Goal: Task Accomplishment & Management: Use online tool/utility

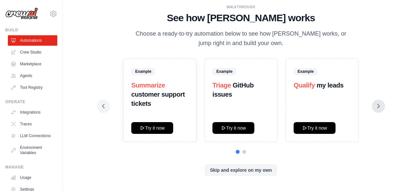
click at [381, 105] on button at bounding box center [378, 106] width 13 height 13
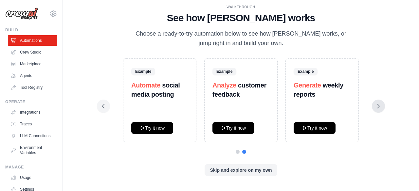
click at [378, 105] on icon at bounding box center [378, 106] width 2 height 4
click at [238, 170] on button "Skip and explore on my own" at bounding box center [240, 170] width 72 height 12
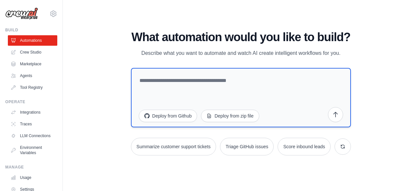
click at [174, 83] on textarea at bounding box center [241, 98] width 220 height 60
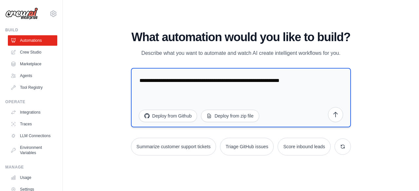
click at [174, 83] on textarea "**********" at bounding box center [241, 98] width 220 height 60
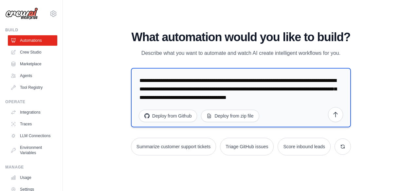
click at [162, 79] on textarea "**********" at bounding box center [241, 98] width 220 height 60
click at [261, 79] on textarea "**********" at bounding box center [241, 98] width 220 height 60
click at [221, 89] on textarea "**********" at bounding box center [241, 98] width 220 height 60
click at [222, 91] on textarea "**********" at bounding box center [241, 98] width 220 height 60
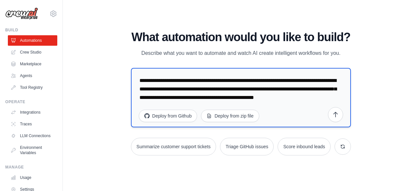
click at [303, 88] on textarea "**********" at bounding box center [241, 98] width 220 height 60
click at [203, 100] on textarea "**********" at bounding box center [241, 98] width 220 height 60
click at [151, 99] on textarea "**********" at bounding box center [241, 98] width 220 height 60
drag, startPoint x: 168, startPoint y: 98, endPoint x: 194, endPoint y: 96, distance: 26.6
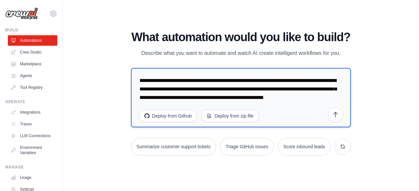
click at [194, 96] on textarea "**********" at bounding box center [241, 98] width 220 height 60
click at [183, 98] on textarea "**********" at bounding box center [241, 98] width 220 height 60
drag, startPoint x: 242, startPoint y: 98, endPoint x: 275, endPoint y: 97, distance: 33.0
click at [275, 97] on textarea "**********" at bounding box center [241, 98] width 220 height 60
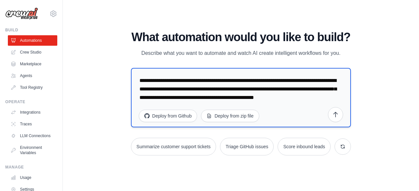
click at [332, 95] on textarea "**********" at bounding box center [241, 98] width 220 height 60
type textarea "**********"
click at [342, 114] on button "submit" at bounding box center [335, 114] width 15 height 15
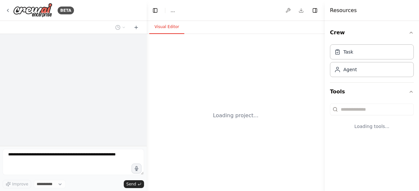
select select "****"
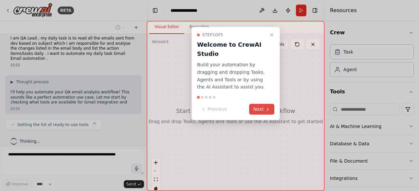
scroll to position [11, 0]
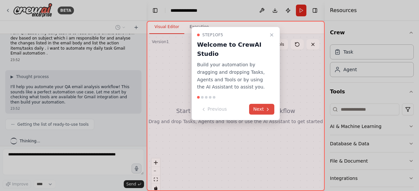
click at [263, 106] on button "Next" at bounding box center [261, 109] width 25 height 11
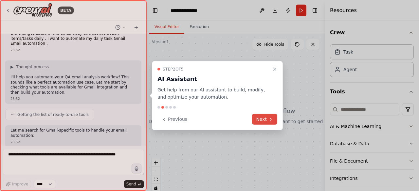
scroll to position [54, 0]
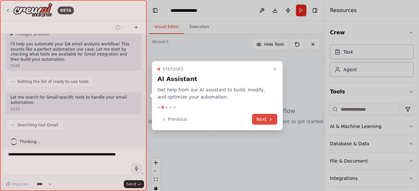
click at [265, 120] on button "Next" at bounding box center [264, 119] width 25 height 11
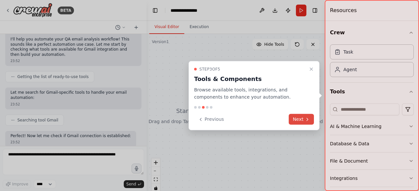
scroll to position [92, 0]
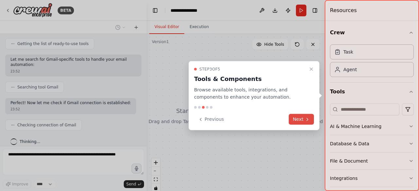
click at [297, 119] on button "Next" at bounding box center [300, 119] width 25 height 11
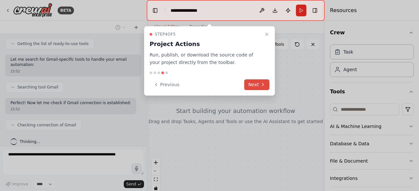
click at [256, 81] on button "Next" at bounding box center [256, 84] width 25 height 11
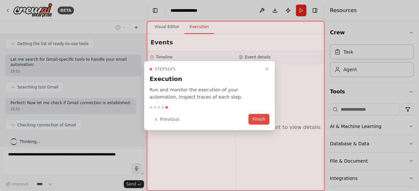
click at [259, 119] on button "Finish" at bounding box center [258, 119] width 21 height 11
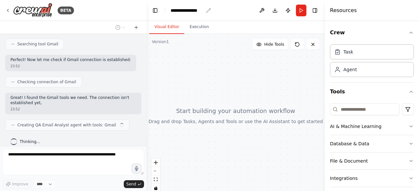
click at [190, 9] on div "**********" at bounding box center [186, 10] width 33 height 7
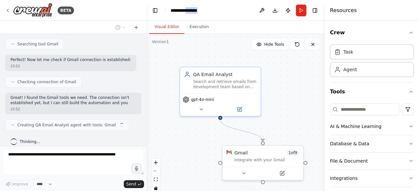
click at [190, 9] on div "**********" at bounding box center [194, 10] width 49 height 7
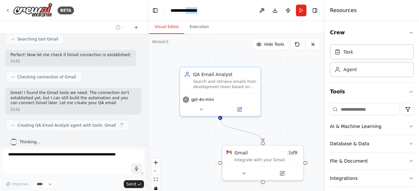
scroll to position [145, 0]
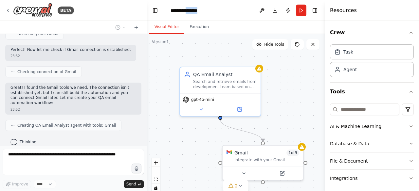
click at [202, 9] on div "**********" at bounding box center [194, 10] width 49 height 7
click at [193, 12] on div "**********" at bounding box center [194, 10] width 49 height 7
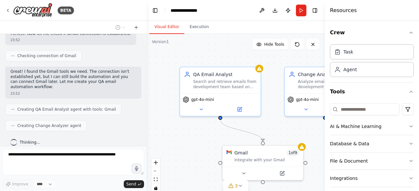
click at [211, 60] on div ".deletable-edge-delete-btn { width: 20px; height: 20px; border: 0px solid #ffff…" at bounding box center [236, 116] width 178 height 164
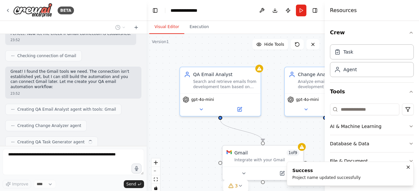
scroll to position [177, 0]
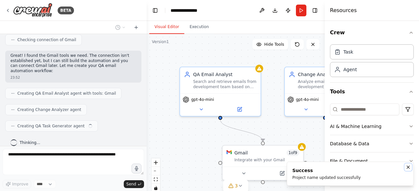
click at [409, 169] on icon "Notifications (F8)" at bounding box center [407, 167] width 5 height 5
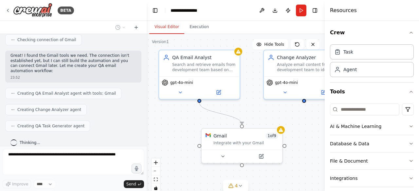
drag, startPoint x: 214, startPoint y: 136, endPoint x: 193, endPoint y: 119, distance: 27.0
click at [193, 119] on div ".deletable-edge-delete-btn { width: 20px; height: 20px; border: 0px solid #ffff…" at bounding box center [236, 116] width 178 height 164
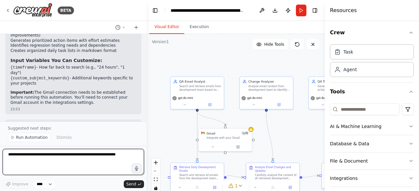
scroll to position [554, 0]
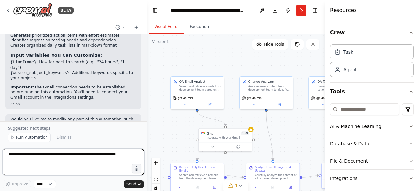
click at [44, 156] on textarea at bounding box center [73, 162] width 141 height 26
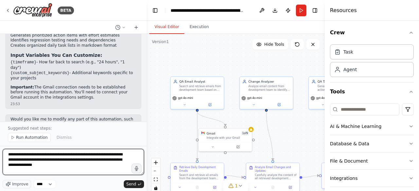
click at [28, 161] on textarea "**********" at bounding box center [73, 162] width 141 height 26
click at [98, 161] on textarea "**********" at bounding box center [73, 162] width 141 height 26
click at [56, 162] on textarea "**********" at bounding box center [73, 162] width 141 height 26
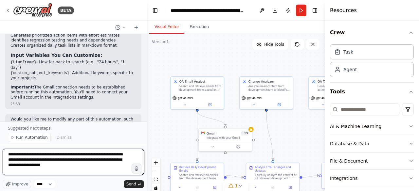
click at [56, 162] on textarea "**********" at bounding box center [73, 162] width 141 height 26
click at [42, 160] on textarea "**********" at bounding box center [73, 162] width 141 height 26
click at [126, 167] on textarea "**********" at bounding box center [73, 162] width 141 height 26
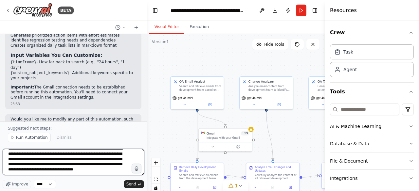
scroll to position [8, 0]
click at [93, 168] on textarea "**********" at bounding box center [73, 162] width 141 height 26
click at [104, 167] on textarea "**********" at bounding box center [73, 162] width 141 height 26
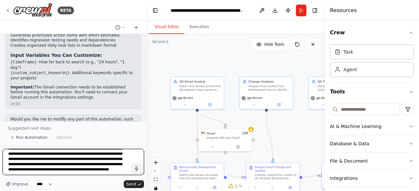
type textarea "**********"
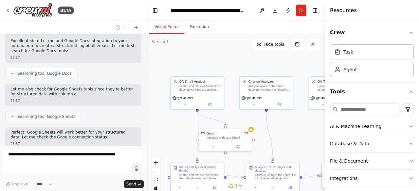
scroll to position [756, 0]
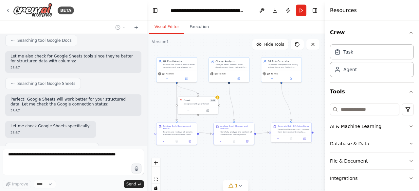
drag, startPoint x: 288, startPoint y: 132, endPoint x: 245, endPoint y: 104, distance: 51.8
click at [245, 104] on div ".deletable-edge-delete-btn { width: 20px; height: 20px; border: 0px solid #ffff…" at bounding box center [236, 116] width 178 height 164
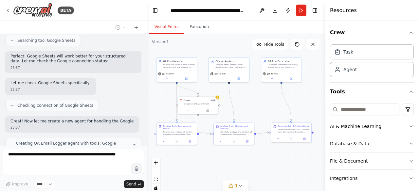
scroll to position [805, 0]
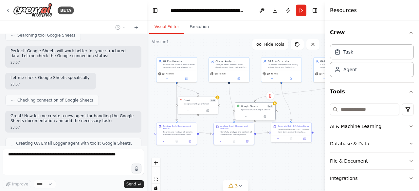
drag, startPoint x: 266, startPoint y: 102, endPoint x: 270, endPoint y: 108, distance: 7.8
click at [270, 108] on div "Google Sheets 3 of 3 Sync data with Google Sheets" at bounding box center [257, 108] width 32 height 7
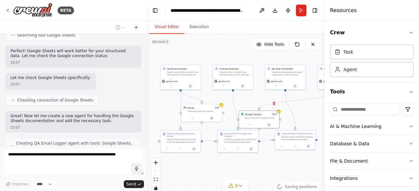
drag, startPoint x: 297, startPoint y: 102, endPoint x: 301, endPoint y: 110, distance: 8.5
click at [301, 110] on div ".deletable-edge-delete-btn { width: 20px; height: 20px; border: 0px solid #ffff…" at bounding box center [236, 116] width 178 height 164
drag, startPoint x: 250, startPoint y: 116, endPoint x: 258, endPoint y: 109, distance: 11.1
click at [258, 109] on div "Google Sheets 3 of 3 Sync data with Google Sheets" at bounding box center [270, 109] width 32 height 7
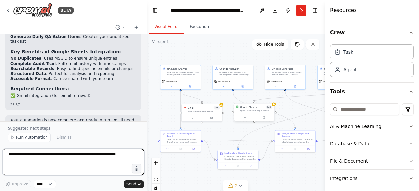
scroll to position [1299, 0]
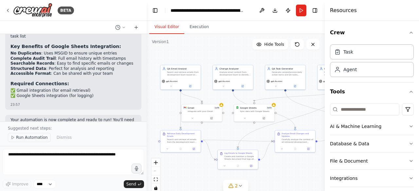
click at [18, 137] on span "Run Automation" at bounding box center [32, 137] width 32 height 5
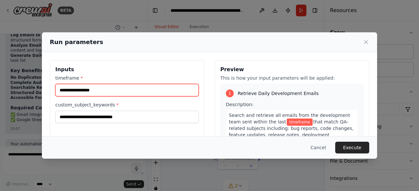
click at [108, 90] on input "timeframe *" at bounding box center [126, 90] width 143 height 12
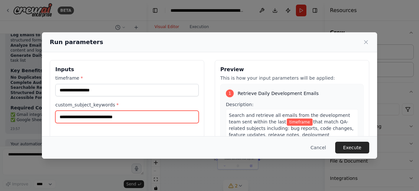
click at [100, 122] on input "custom_subject_keywords *" at bounding box center [126, 117] width 143 height 12
click at [88, 117] on input "**********" at bounding box center [126, 117] width 143 height 12
type input "*******"
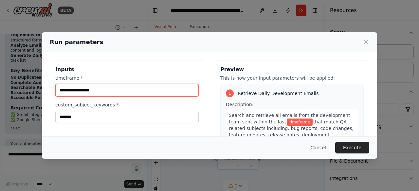
click at [88, 90] on input "timeframe *" at bounding box center [126, 90] width 143 height 12
click at [68, 91] on input "**********" at bounding box center [126, 90] width 143 height 12
click at [130, 93] on input "******" at bounding box center [126, 90] width 143 height 12
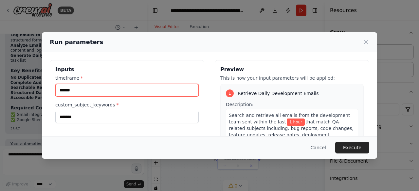
click at [130, 93] on input "******" at bounding box center [126, 90] width 143 height 12
click at [63, 90] on input "***" at bounding box center [126, 90] width 143 height 12
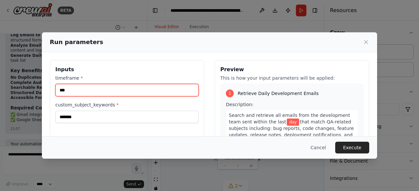
click at [69, 90] on input "***" at bounding box center [126, 90] width 143 height 12
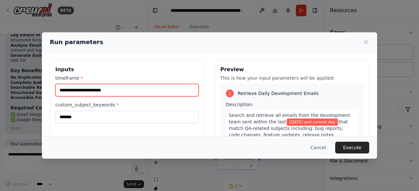
click at [86, 89] on input "**********" at bounding box center [126, 90] width 143 height 12
click at [88, 89] on input "**********" at bounding box center [126, 90] width 143 height 12
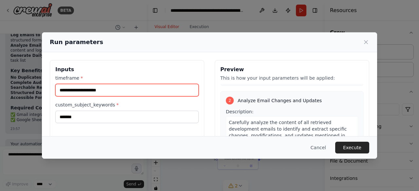
scroll to position [196, 0]
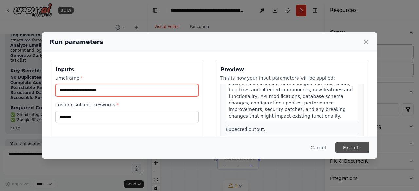
type input "**********"
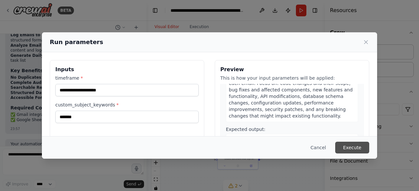
click at [350, 145] on button "Execute" at bounding box center [352, 148] width 34 height 12
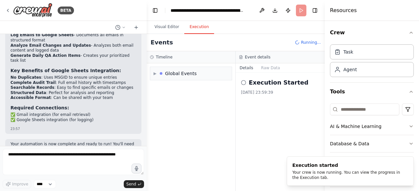
click at [200, 25] on button "Execution" at bounding box center [199, 27] width 30 height 14
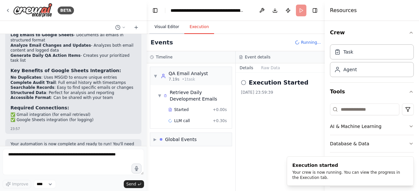
click at [167, 26] on button "Visual Editor" at bounding box center [166, 27] width 35 height 14
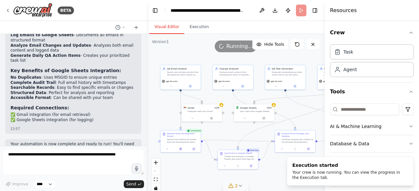
click at [238, 185] on icon at bounding box center [239, 185] width 5 height 5
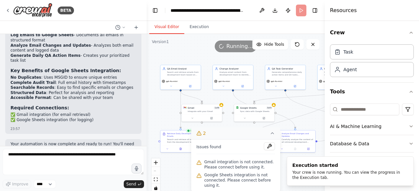
click at [237, 166] on span "Gmail integration is not connected. Please connect before using it." at bounding box center [239, 165] width 71 height 10
click at [211, 117] on icon at bounding box center [211, 117] width 3 height 3
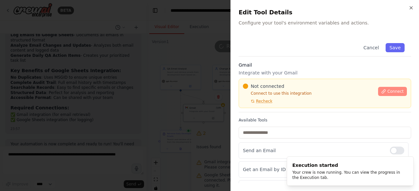
click at [383, 88] on button "Connect" at bounding box center [392, 91] width 29 height 9
click at [261, 100] on span "Recheck" at bounding box center [264, 101] width 16 height 5
click at [383, 87] on button "Connect" at bounding box center [392, 91] width 29 height 9
click at [281, 43] on div "Cancel Save" at bounding box center [324, 47] width 172 height 20
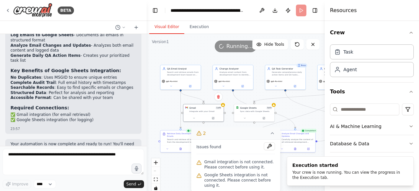
scroll to position [1299, 0]
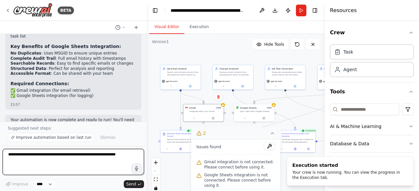
click at [48, 159] on textarea at bounding box center [73, 162] width 141 height 26
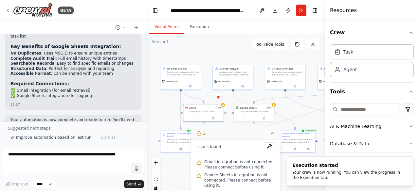
click at [51, 138] on span "Improve automation based on last run" at bounding box center [53, 137] width 75 height 5
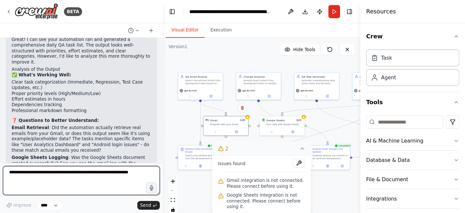
scroll to position [1519, 0]
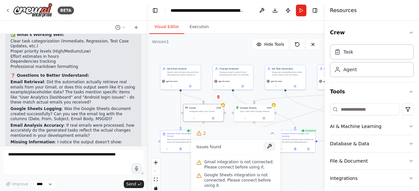
click at [270, 145] on button at bounding box center [269, 147] width 11 height 8
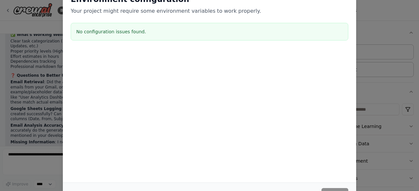
click at [387, 12] on div "Environment configuration Your project might require some environment variables…" at bounding box center [209, 95] width 419 height 191
click at [32, 25] on div "Environment configuration Your project might require some environment variables…" at bounding box center [209, 95] width 419 height 191
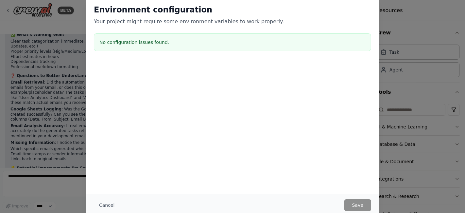
click at [418, 6] on div "Environment configuration Your project might require some environment variables…" at bounding box center [232, 106] width 465 height 213
click at [112, 191] on button "Cancel" at bounding box center [107, 205] width 26 height 12
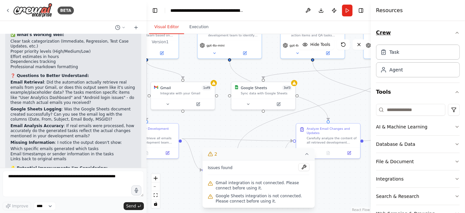
click at [418, 31] on icon "button" at bounding box center [457, 32] width 5 height 5
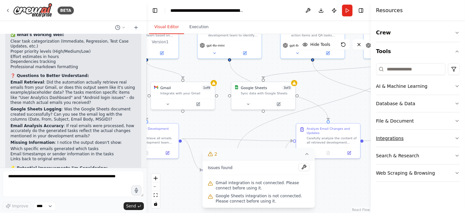
click at [418, 138] on button "Integrations" at bounding box center [418, 138] width 84 height 17
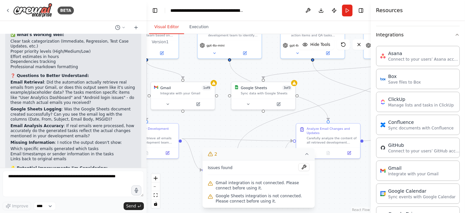
scroll to position [145, 0]
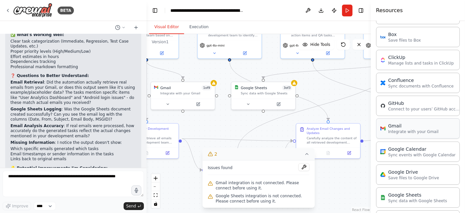
click at [409, 126] on div "Gmail" at bounding box center [413, 125] width 50 height 7
click at [390, 127] on div "Gmail" at bounding box center [413, 125] width 50 height 7
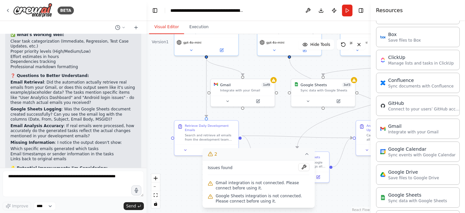
drag, startPoint x: 216, startPoint y: 124, endPoint x: 276, endPoint y: 121, distance: 59.9
click at [276, 121] on div ".deletable-edge-delete-btn { width: 20px; height: 20px; border: 0px solid #ffff…" at bounding box center [259, 123] width 224 height 179
click at [308, 153] on icon at bounding box center [306, 153] width 5 height 5
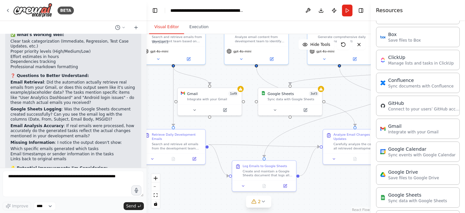
drag, startPoint x: 284, startPoint y: 127, endPoint x: 251, endPoint y: 136, distance: 34.2
click at [251, 136] on div ".deletable-edge-delete-btn { width: 20px; height: 20px; border: 0px solid #ffff…" at bounding box center [259, 123] width 224 height 179
click at [193, 109] on icon at bounding box center [194, 109] width 4 height 4
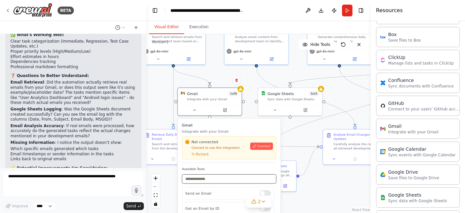
click at [203, 178] on input "text" at bounding box center [229, 178] width 95 height 9
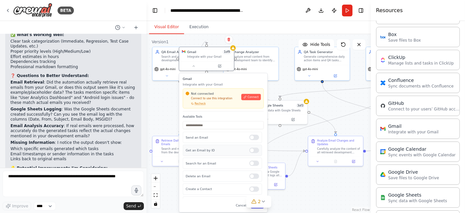
drag, startPoint x: 211, startPoint y: 181, endPoint x: 211, endPoint y: 146, distance: 35.0
click at [211, 146] on div "Get an Email by ID" at bounding box center [222, 150] width 79 height 11
click at [249, 148] on div at bounding box center [254, 150] width 10 height 5
click at [250, 138] on div at bounding box center [254, 136] width 10 height 5
click at [253, 95] on span "Connect" at bounding box center [253, 97] width 11 height 4
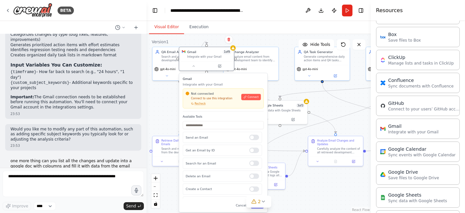
scroll to position [574, 0]
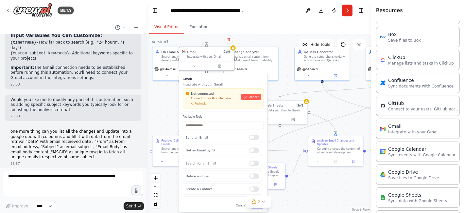
click at [56, 129] on p "one more thing can you list all the changes and update into a google doc with c…" at bounding box center [73, 144] width 126 height 31
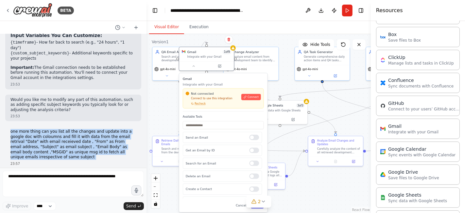
click at [56, 129] on p "one more thing can you list all the changes and update into a google doc with c…" at bounding box center [73, 144] width 126 height 31
copy p "one more thing can you list all the changes and update into a google doc with c…"
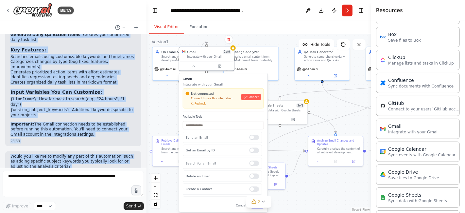
scroll to position [536, 0]
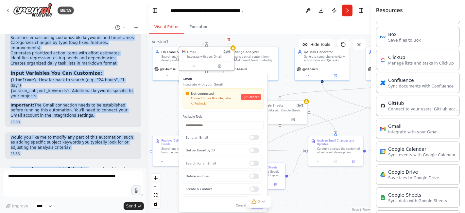
drag, startPoint x: 11, startPoint y: 56, endPoint x: 59, endPoint y: 92, distance: 59.4
click at [59, 92] on div "Perfect! I've created your QA email automation workflow. Here's what it does: Y…" at bounding box center [73, 17] width 126 height 202
copy div "our Automation Overview Project: QA Email Automation - Daily Development Update…"
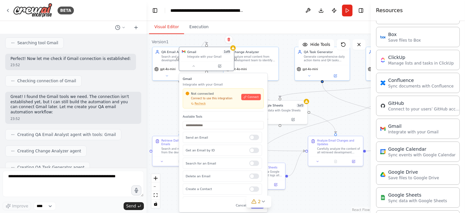
scroll to position [0, 0]
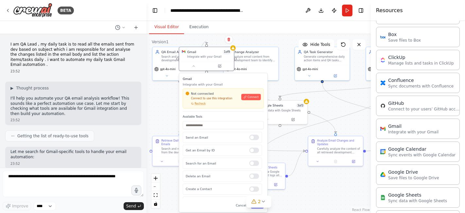
click at [40, 49] on p "I am QA Lead , my daily task is to read all the emails sent from dev based on s…" at bounding box center [73, 55] width 126 height 26
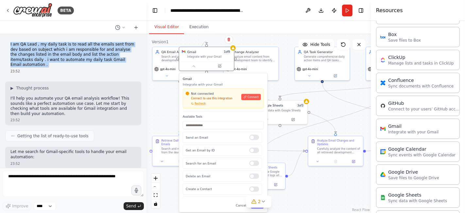
click at [40, 49] on p "I am QA Lead , my daily task is to read all the emails sent from dev based on s…" at bounding box center [73, 55] width 126 height 26
copy p "I am QA Lead , my daily task is to read all the emails sent from dev based on s…"
click at [253, 96] on span "Connect" at bounding box center [253, 97] width 11 height 4
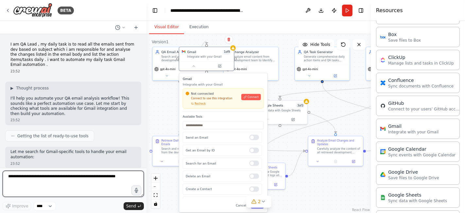
click at [68, 183] on textarea at bounding box center [73, 183] width 141 height 26
type textarea "**********"
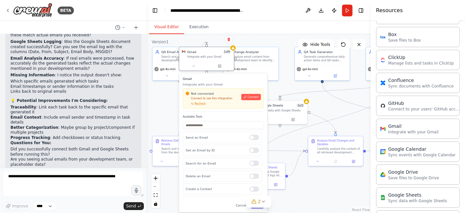
scroll to position [1613, 0]
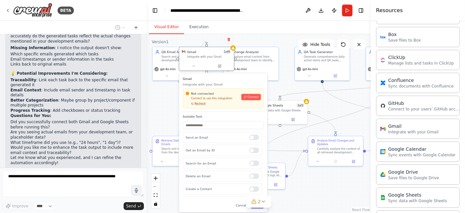
click at [200, 103] on span "Recheck" at bounding box center [200, 104] width 11 height 4
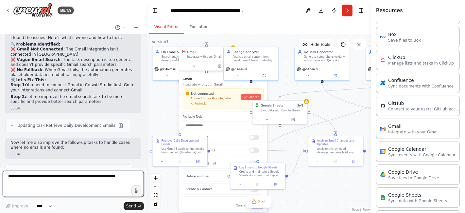
scroll to position [1948, 0]
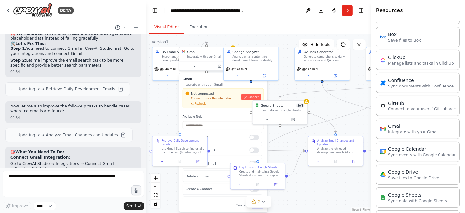
click at [59, 161] on li "Go to CrewAI Studio → Integrations → Connect Gmail" at bounding box center [73, 163] width 126 height 5
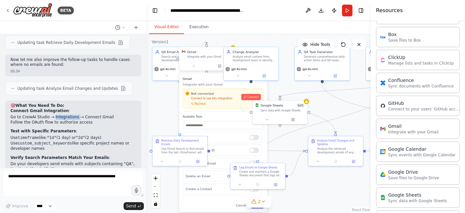
scroll to position [1954, 0]
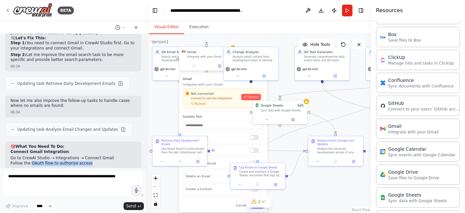
drag, startPoint x: 47, startPoint y: 107, endPoint x: 86, endPoint y: 108, distance: 39.3
click at [86, 161] on li "Follow the OAuth flow to authorize access" at bounding box center [73, 163] width 126 height 5
drag, startPoint x: 28, startPoint y: 125, endPoint x: 101, endPoint y: 121, distance: 72.7
click at [101, 176] on li "Use timeframe like: "1d" (1 day) or "2d" (2 days)" at bounding box center [73, 179] width 126 height 6
drag, startPoint x: 26, startPoint y: 130, endPoint x: 61, endPoint y: 130, distance: 35.3
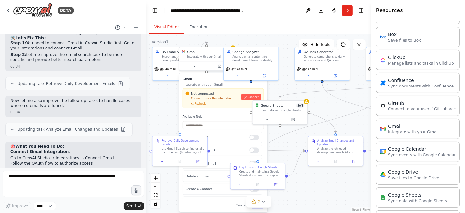
click at [61, 182] on code "custom_subject_keywords" at bounding box center [45, 184] width 54 height 5
drag, startPoint x: 48, startPoint y: 143, endPoint x: 79, endPoint y: 143, distance: 30.7
click at [78, 191] on strong "Verify Search Parameters Match Your Emails" at bounding box center [59, 198] width 98 height 5
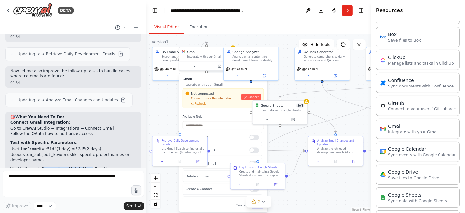
scroll to position [2026, 0]
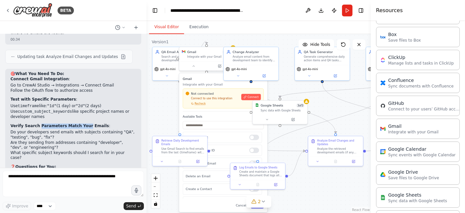
click at [74, 169] on ol "What email addresses/domains do your developers typically send from? What subje…" at bounding box center [73, 184] width 126 height 31
drag, startPoint x: 60, startPoint y: 115, endPoint x: 83, endPoint y: 117, distance: 23.3
click at [83, 169] on li "What email addresses/domains do your developers typically send from?" at bounding box center [73, 174] width 126 height 10
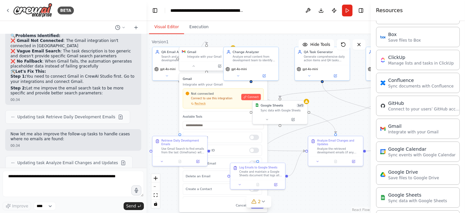
scroll to position [1917, 0]
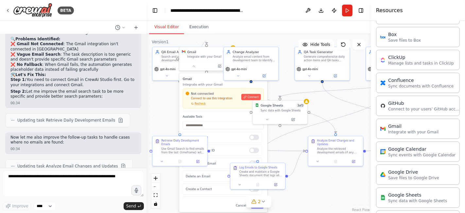
click at [65, 191] on li "Go to CrewAI Studio → Integrations → Connect Gmail" at bounding box center [73, 194] width 126 height 5
drag, startPoint x: 84, startPoint y: 144, endPoint x: 14, endPoint y: 141, distance: 69.7
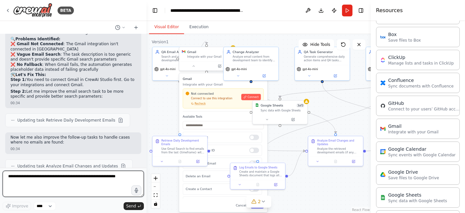
click at [46, 184] on textarea at bounding box center [73, 183] width 141 height 26
type textarea "*"
type textarea "**********"
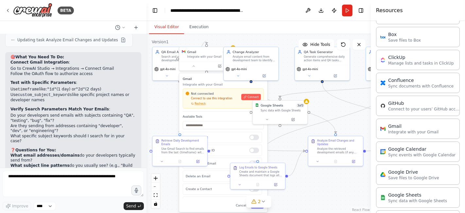
scroll to position [2065, 0]
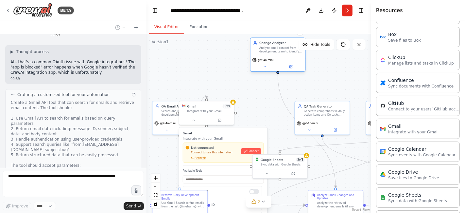
drag, startPoint x: 249, startPoint y: 54, endPoint x: 274, endPoint y: 43, distance: 27.3
click at [274, 43] on div "Change Analyzer Analyze email content from development team to identify and ext…" at bounding box center [280, 47] width 43 height 12
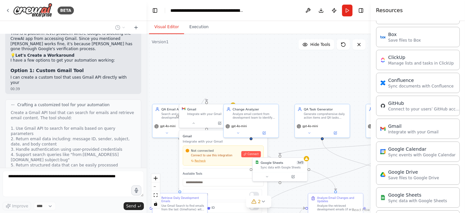
scroll to position [2293, 0]
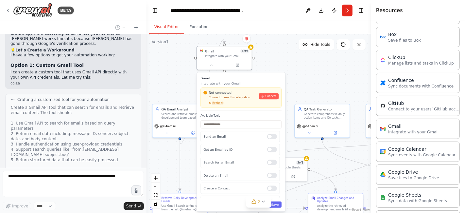
drag, startPoint x: 199, startPoint y: 136, endPoint x: 218, endPoint y: 77, distance: 62.1
click at [218, 77] on h3 "Gmail" at bounding box center [240, 78] width 81 height 5
click at [215, 101] on span "Recheck" at bounding box center [217, 103] width 11 height 4
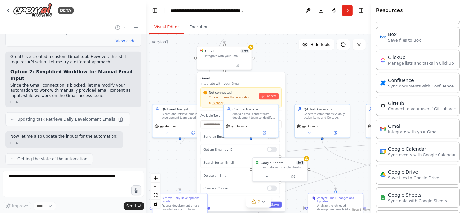
scroll to position [2544, 0]
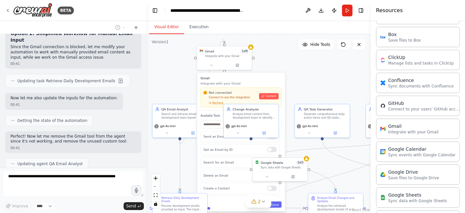
click at [234, 76] on h3 "Gmail" at bounding box center [240, 78] width 81 height 5
click at [248, 81] on p "Integrate with your Gmail" at bounding box center [240, 83] width 81 height 5
click at [213, 102] on span "Recheck" at bounding box center [217, 103] width 11 height 4
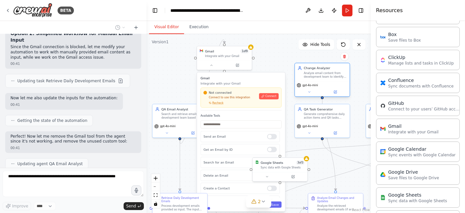
drag, startPoint x: 236, startPoint y: 110, endPoint x: 307, endPoint y: 69, distance: 82.8
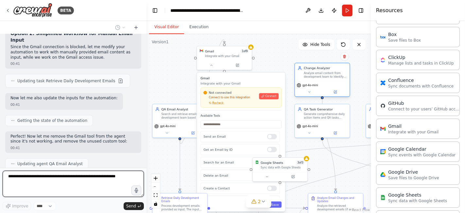
click at [307, 69] on div "Change Analyzer Analyze email content from development team to identify and ext…" at bounding box center [325, 72] width 43 height 12
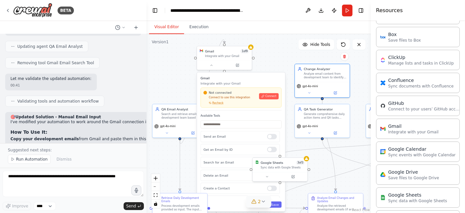
click at [265, 191] on icon at bounding box center [263, 201] width 5 height 5
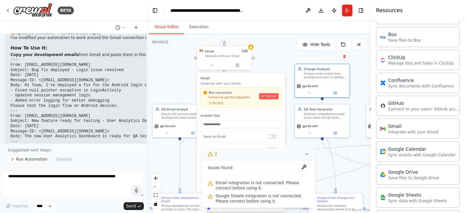
click at [235, 154] on button "2" at bounding box center [259, 154] width 112 height 12
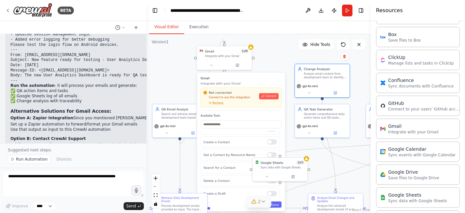
scroll to position [2812, 0]
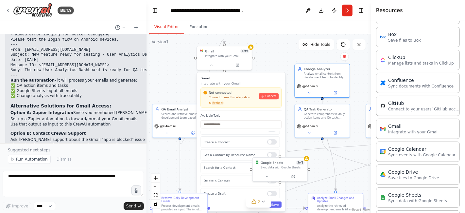
click at [224, 191] on div "Cancel Save" at bounding box center [240, 204] width 81 height 6
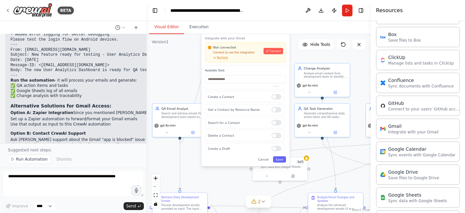
drag, startPoint x: 224, startPoint y: 203, endPoint x: 228, endPoint y: 157, distance: 45.7
click at [228, 157] on div "Cancel Save" at bounding box center [245, 159] width 81 height 6
click at [266, 159] on button "Cancel" at bounding box center [263, 159] width 16 height 6
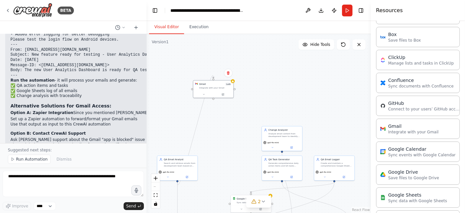
drag, startPoint x: 255, startPoint y: 104, endPoint x: 233, endPoint y: 150, distance: 51.0
click at [233, 150] on div ".deletable-edge-delete-btn { width: 20px; height: 20px; border: 0px solid #ffff…" at bounding box center [259, 123] width 224 height 179
click at [321, 46] on span "Hide Tools" at bounding box center [320, 44] width 20 height 5
click at [321, 46] on span "Show Tools" at bounding box center [320, 44] width 22 height 5
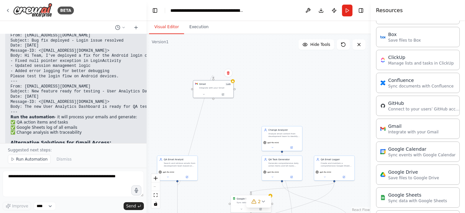
scroll to position [2739, 0]
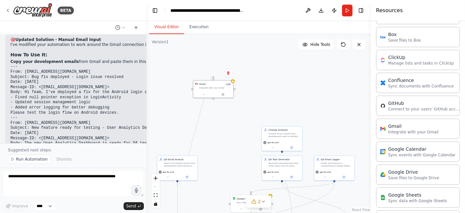
drag, startPoint x: 57, startPoint y: 120, endPoint x: 99, endPoint y: 121, distance: 41.9
click at [99, 191] on li "Use that output as input to this CrewAI automation" at bounding box center [116, 197] width 212 height 5
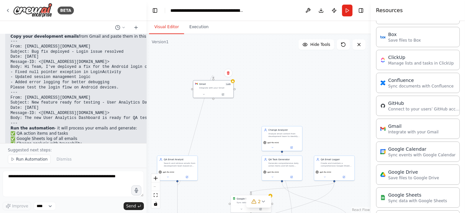
scroll to position [2775, 0]
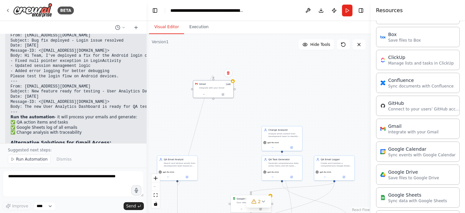
drag, startPoint x: 12, startPoint y: 99, endPoint x: 112, endPoint y: 103, distance: 99.8
click at [111, 107] on div "🎯 Updated Solution - Manual Email Input I've modified your automation to work a…" at bounding box center [116, 103] width 212 height 204
click at [112, 179] on li "They might have a solution or timeline for Google verification" at bounding box center [116, 181] width 212 height 5
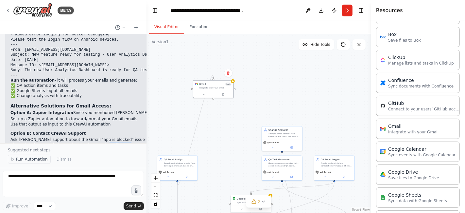
click at [32, 161] on span "Run Automation" at bounding box center [32, 158] width 32 height 5
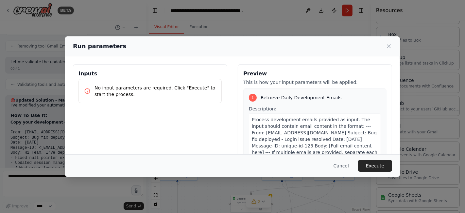
scroll to position [36, 0]
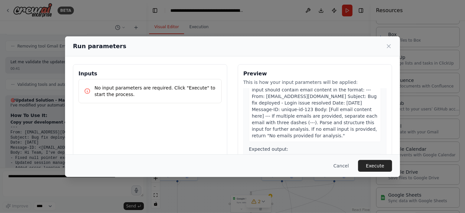
click at [319, 102] on span "Process development emails provided as input. The input should contain email co…" at bounding box center [315, 109] width 126 height 58
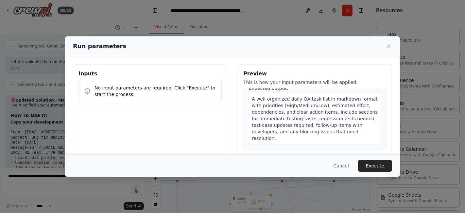
scroll to position [436, 0]
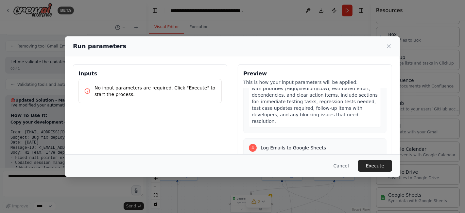
click at [112, 78] on div "Inputs No input parameters are required. Click "Execute" to start the process." at bounding box center [150, 141] width 154 height 155
click at [159, 91] on p "No input parameters are required. Click "Execute" to start the process." at bounding box center [156, 90] width 122 height 13
click at [373, 163] on button "Execute" at bounding box center [375, 166] width 34 height 12
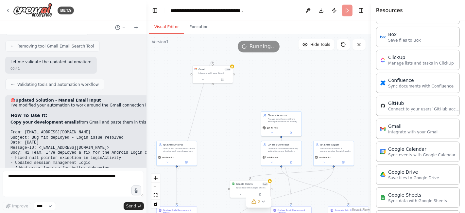
drag, startPoint x: 248, startPoint y: 125, endPoint x: 247, endPoint y: 105, distance: 19.3
click at [247, 105] on div ".deletable-edge-delete-btn { width: 20px; height: 20px; border: 0px solid #ffff…" at bounding box center [259, 123] width 224 height 179
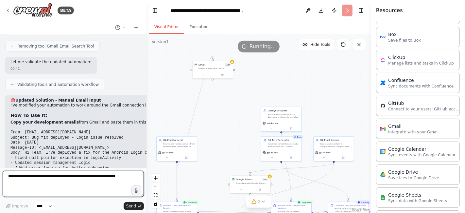
click at [40, 182] on textarea at bounding box center [73, 183] width 141 height 26
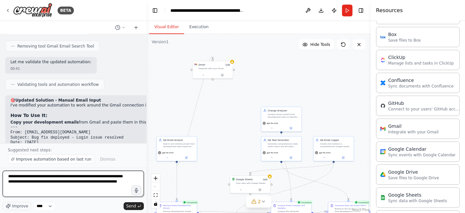
type textarea "**********"
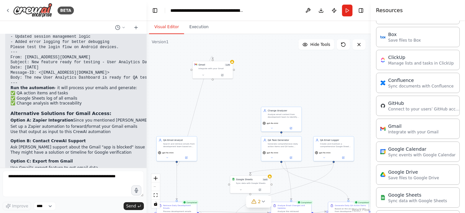
scroll to position [2836, 0]
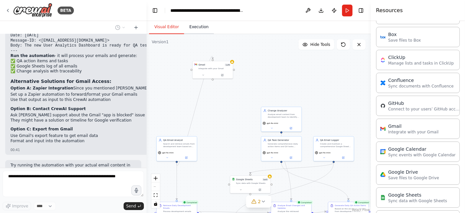
click at [199, 28] on button "Execution" at bounding box center [199, 27] width 30 height 14
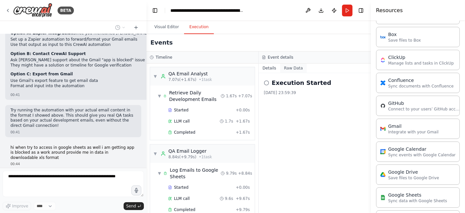
click at [290, 68] on button "Raw Data" at bounding box center [293, 67] width 27 height 9
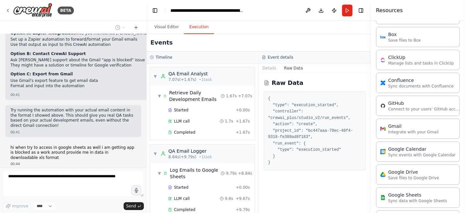
scroll to position [2896, 0]
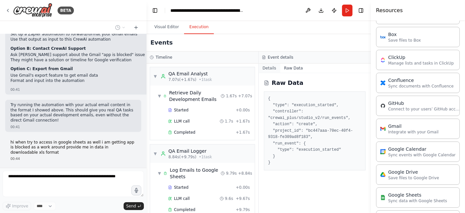
click at [273, 68] on button "Details" at bounding box center [270, 67] width 22 height 9
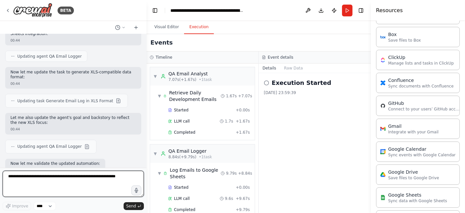
scroll to position [3095, 0]
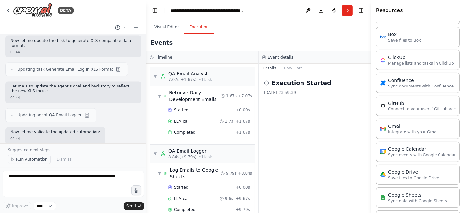
click at [34, 158] on span "Run Automation" at bounding box center [32, 158] width 32 height 5
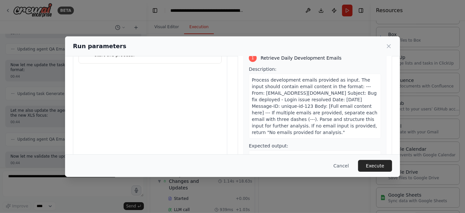
scroll to position [72, 0]
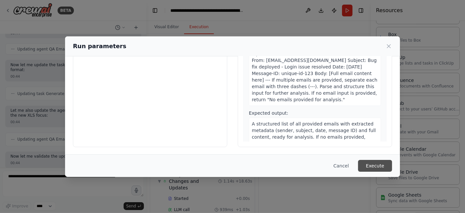
click at [372, 165] on button "Execute" at bounding box center [375, 166] width 34 height 12
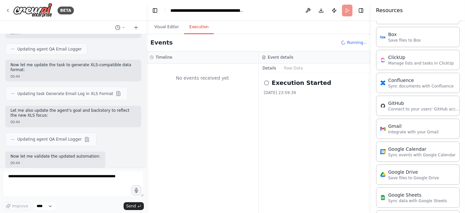
scroll to position [0, 0]
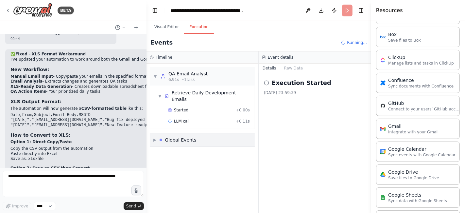
click at [191, 71] on div "QA Email Analyst" at bounding box center [187, 73] width 39 height 7
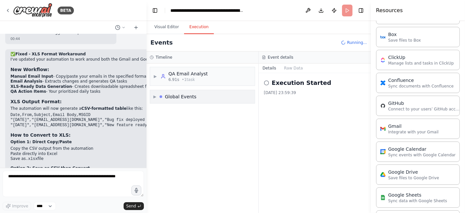
scroll to position [3285, 0]
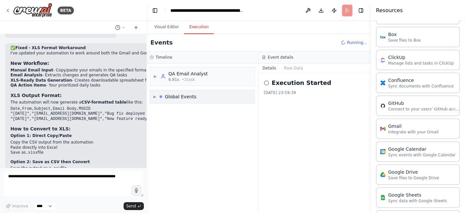
click at [191, 71] on div "QA Email Analyst" at bounding box center [187, 73] width 39 height 7
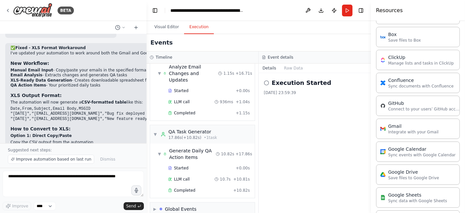
scroll to position [3309, 0]
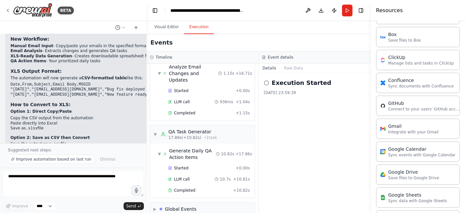
drag, startPoint x: 38, startPoint y: 128, endPoint x: 130, endPoint y: 129, distance: 91.9
click at [130, 191] on p "Try running the automation now with your email data, and you'll get both your Q…" at bounding box center [177, 216] width 335 height 5
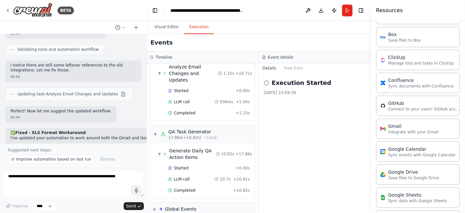
scroll to position [3164, 0]
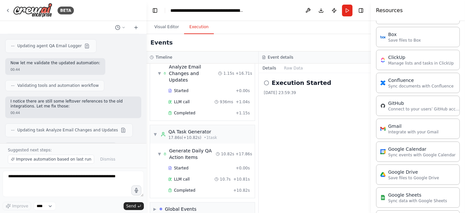
drag, startPoint x: 49, startPoint y: 102, endPoint x: 133, endPoint y: 101, distance: 84.7
click at [133, 189] on li "Manual Email Input - Copy/paste your emails in the specified format" at bounding box center [177, 191] width 335 height 5
drag, startPoint x: 42, startPoint y: 108, endPoint x: 111, endPoint y: 105, distance: 69.1
click at [111, 191] on li "Email Analysis - Extracts changes and generates QA tasks" at bounding box center [177, 196] width 335 height 5
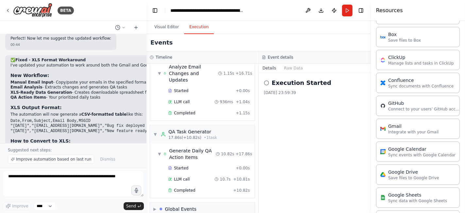
scroll to position [3309, 0]
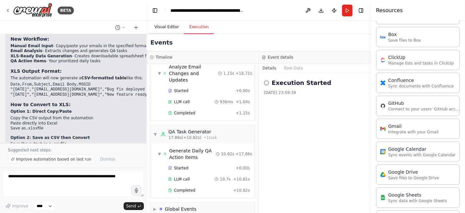
click at [167, 27] on button "Visual Editor" at bounding box center [166, 27] width 35 height 14
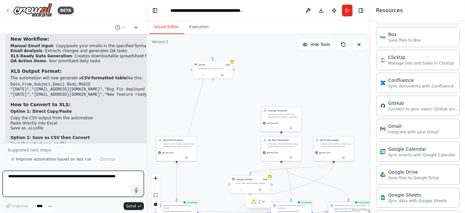
click at [76, 174] on textarea at bounding box center [73, 183] width 141 height 26
type textarea "**********"
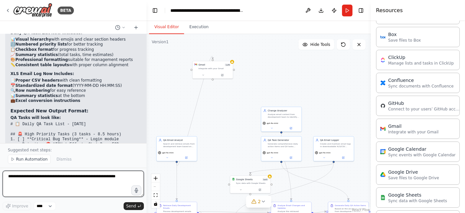
scroll to position [3710, 0]
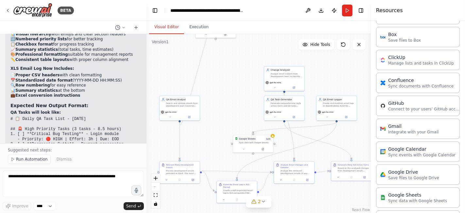
drag, startPoint x: 215, startPoint y: 123, endPoint x: 218, endPoint y: 82, distance: 40.7
click at [218, 82] on div ".deletable-edge-delete-btn { width: 20px; height: 20px; border: 0px solid #ffff…" at bounding box center [259, 123] width 224 height 179
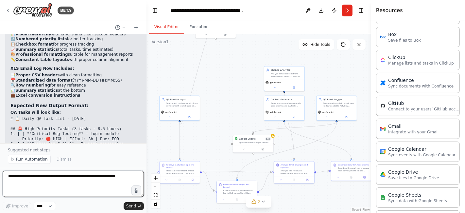
click at [69, 181] on textarea at bounding box center [73, 183] width 141 height 26
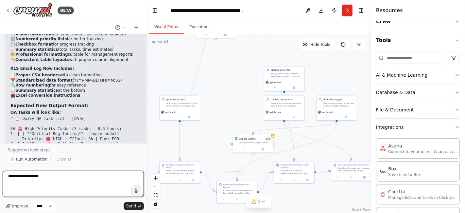
scroll to position [0, 0]
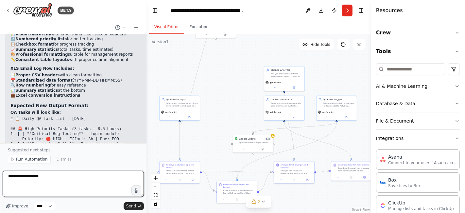
type textarea "**********"
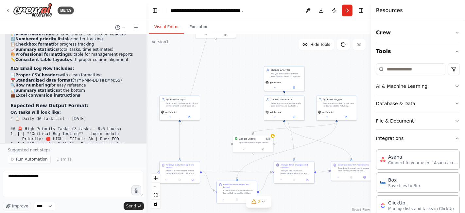
click at [418, 32] on icon "button" at bounding box center [457, 32] width 5 height 5
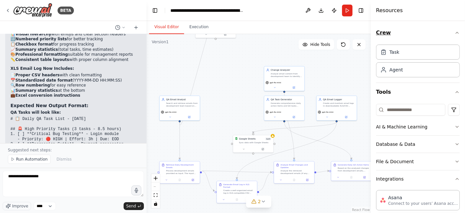
click at [418, 32] on icon "button" at bounding box center [457, 32] width 5 height 5
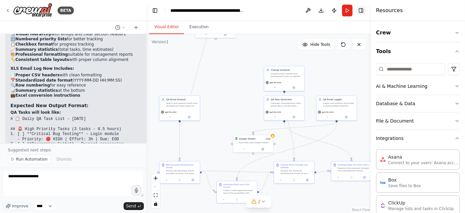
click at [361, 10] on button "Toggle Right Sidebar" at bounding box center [360, 10] width 9 height 9
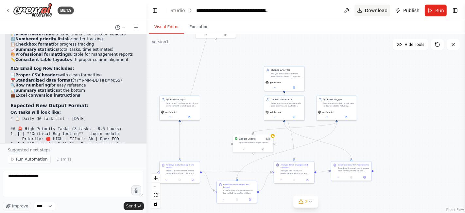
click at [368, 10] on button "Download" at bounding box center [373, 11] width 36 height 12
click at [348, 10] on button at bounding box center [346, 11] width 10 height 12
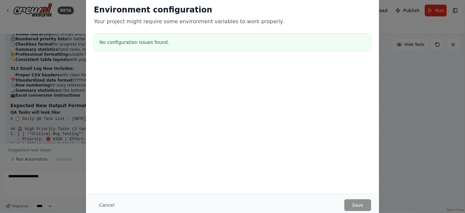
click at [418, 97] on div "Environment configuration Your project might require some environment variables…" at bounding box center [232, 106] width 465 height 213
click at [418, 140] on div "Environment configuration Your project might require some environment variables…" at bounding box center [232, 106] width 465 height 213
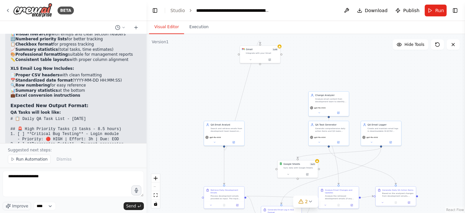
drag, startPoint x: 363, startPoint y: 73, endPoint x: 406, endPoint y: 95, distance: 47.4
click at [406, 95] on div ".deletable-edge-delete-btn { width: 20px; height: 20px; border: 0px solid #ffff…" at bounding box center [306, 123] width 319 height 179
click at [157, 191] on button "fit view" at bounding box center [155, 195] width 9 height 9
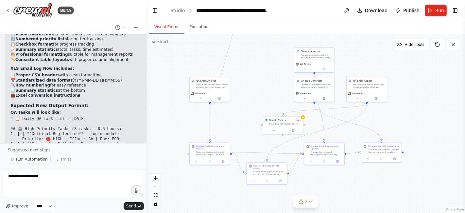
drag, startPoint x: 195, startPoint y: 154, endPoint x: 185, endPoint y: 123, distance: 32.7
click at [185, 123] on div ".deletable-edge-delete-btn { width: 20px; height: 20px; border: 0px solid #ffff…" at bounding box center [306, 123] width 319 height 179
click at [418, 41] on button at bounding box center [437, 44] width 13 height 10
click at [418, 44] on icon at bounding box center [437, 44] width 5 height 5
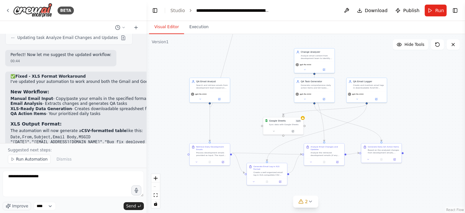
scroll to position [3238, 0]
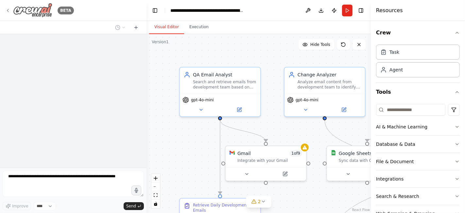
click at [38, 11] on img at bounding box center [32, 10] width 39 height 15
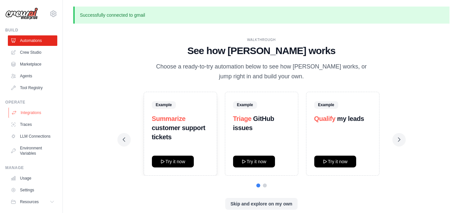
click at [31, 111] on link "Integrations" at bounding box center [33, 112] width 49 height 10
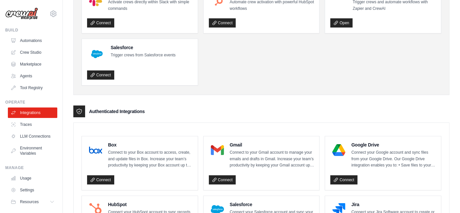
scroll to position [73, 0]
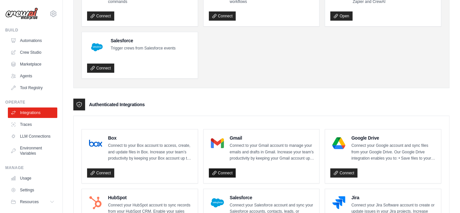
click at [221, 173] on link "Connect" at bounding box center [222, 172] width 27 height 9
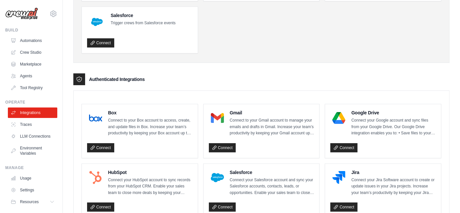
scroll to position [109, 0]
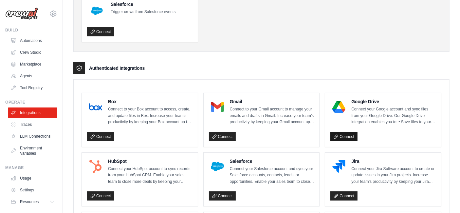
click at [344, 133] on link "Connect" at bounding box center [343, 136] width 27 height 9
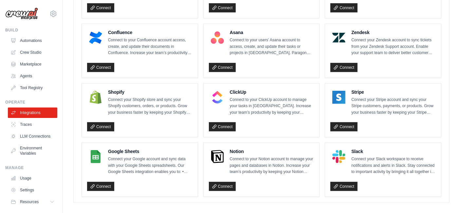
scroll to position [419, 0]
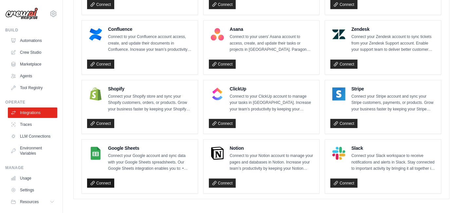
click at [103, 179] on link "Connect" at bounding box center [100, 182] width 27 height 9
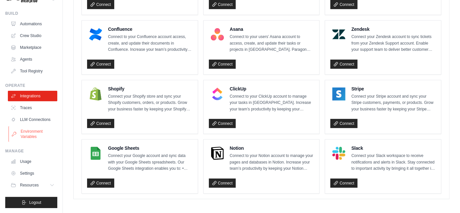
scroll to position [22, 0]
click at [30, 174] on link "Settings" at bounding box center [33, 172] width 49 height 10
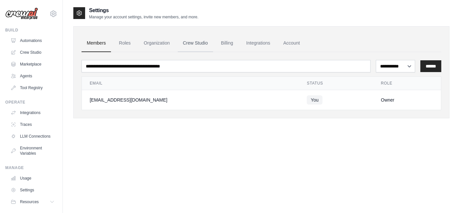
click at [198, 43] on link "Crew Studio" at bounding box center [195, 43] width 35 height 18
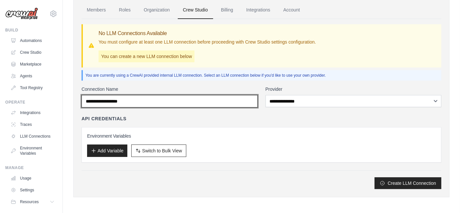
click at [183, 99] on input "Connection Name" at bounding box center [169, 101] width 176 height 12
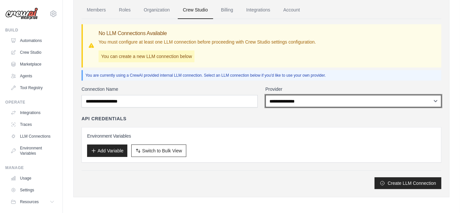
click at [325, 100] on select "**********" at bounding box center [353, 101] width 176 height 12
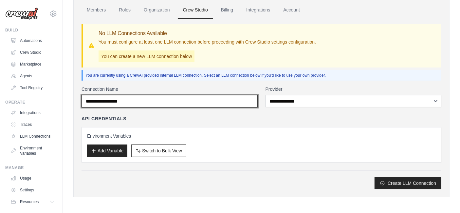
click at [118, 100] on input "Connection Name" at bounding box center [169, 101] width 176 height 12
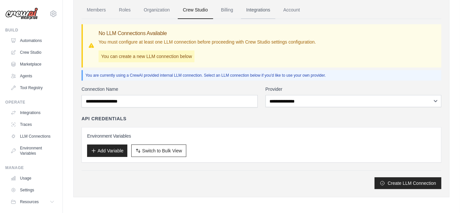
click at [263, 7] on link "Integrations" at bounding box center [258, 10] width 34 height 18
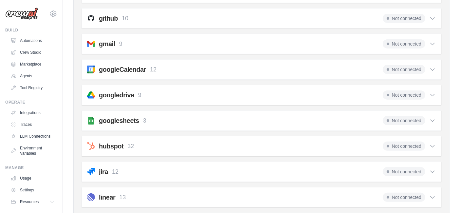
scroll to position [182, 0]
click at [413, 41] on span "Not connected" at bounding box center [403, 43] width 43 height 9
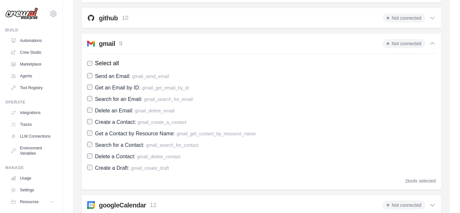
click at [409, 42] on span "Not connected" at bounding box center [403, 43] width 43 height 9
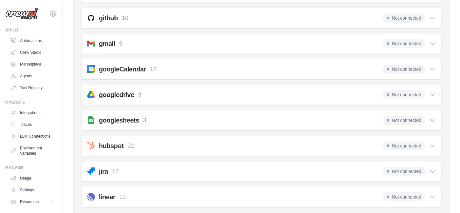
click at [409, 42] on span "Not connected" at bounding box center [403, 43] width 43 height 9
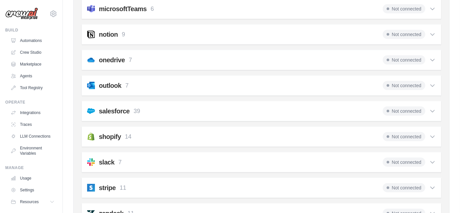
scroll to position [583, 0]
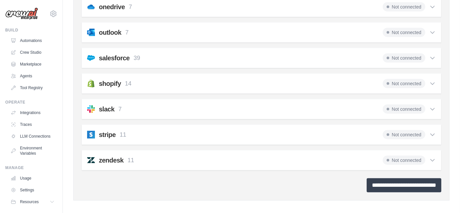
click at [381, 180] on input "**********" at bounding box center [403, 185] width 75 height 14
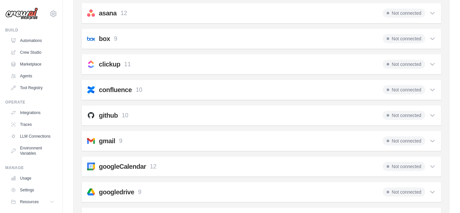
scroll to position [145, 0]
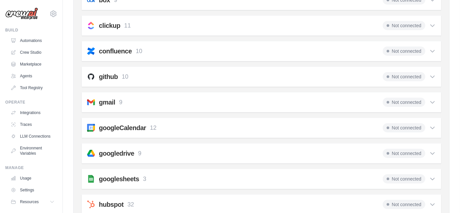
click at [139, 95] on div "gmail 9 Not connected Select all Send an Email: gmail_send_email Get an Email b…" at bounding box center [260, 102] width 359 height 20
click at [138, 101] on div "gmail 9 Not connected" at bounding box center [261, 101] width 348 height 9
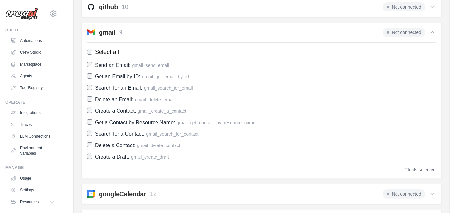
scroll to position [182, 0]
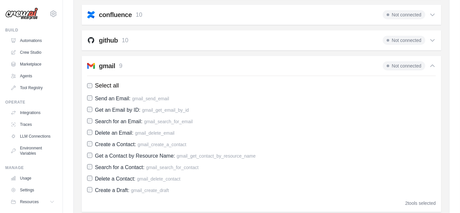
click at [396, 62] on span "Not connected" at bounding box center [403, 65] width 43 height 9
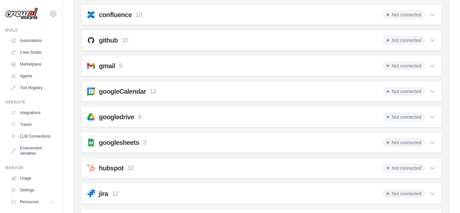
click at [396, 62] on span "Not connected" at bounding box center [403, 65] width 43 height 9
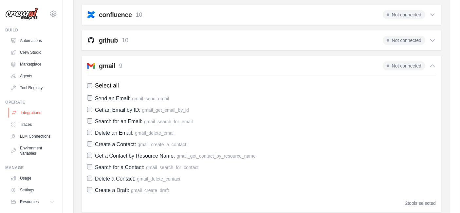
click at [28, 111] on link "Integrations" at bounding box center [33, 112] width 49 height 10
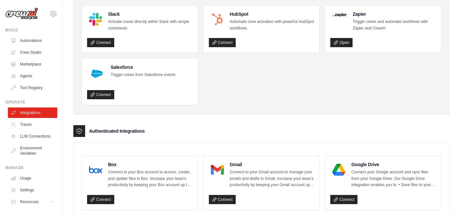
scroll to position [182, 0]
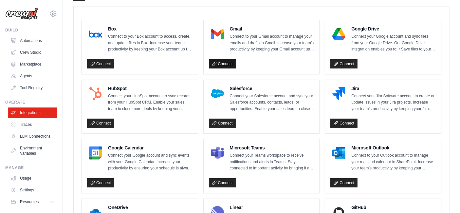
click at [225, 63] on link "Connect" at bounding box center [222, 63] width 27 height 9
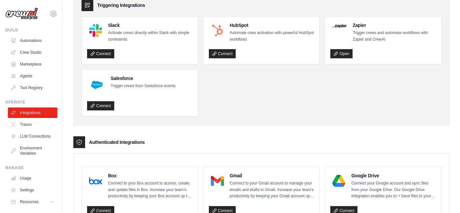
scroll to position [0, 0]
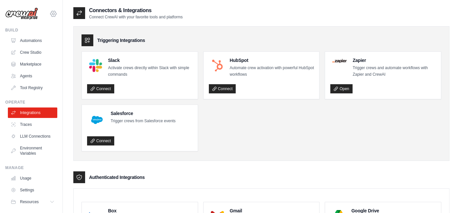
click at [49, 12] on icon at bounding box center [53, 14] width 8 height 8
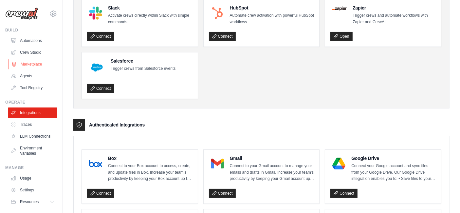
scroll to position [36, 0]
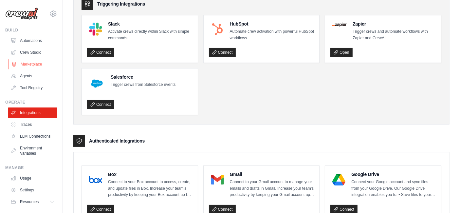
click at [32, 62] on link "Marketplace" at bounding box center [33, 64] width 49 height 10
